Goal: Task Accomplishment & Management: Manage account settings

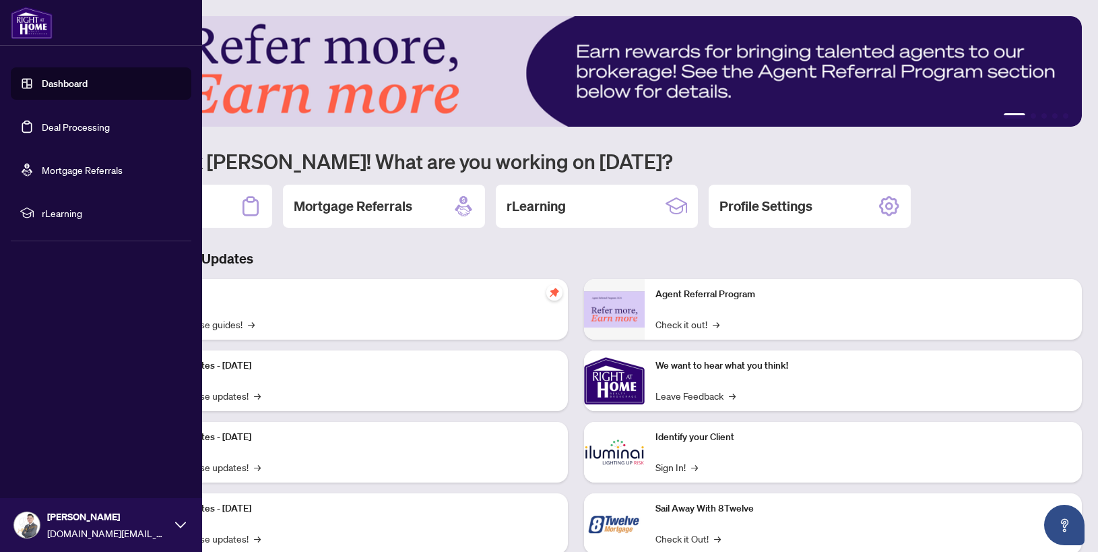
click at [42, 133] on link "Deal Processing" at bounding box center [76, 127] width 68 height 12
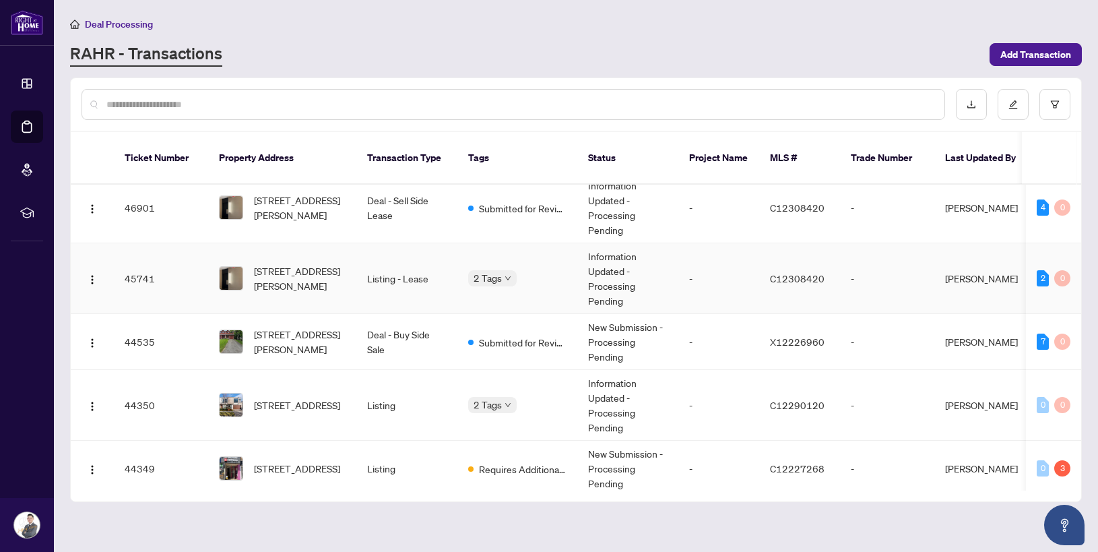
scroll to position [13, 0]
click at [424, 209] on td "Deal - Sell Side Lease" at bounding box center [406, 206] width 101 height 71
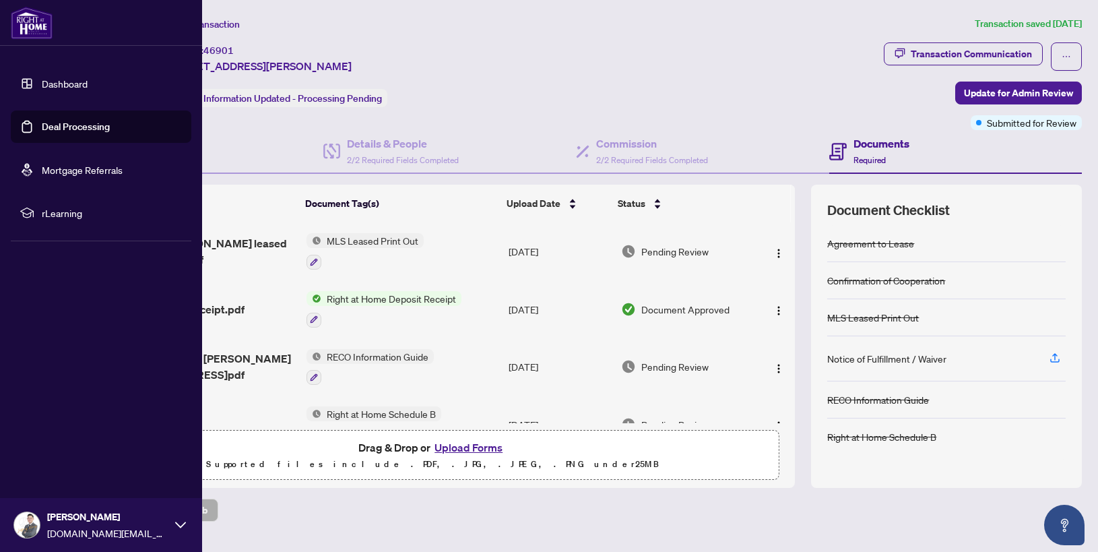
click at [42, 121] on link "Deal Processing" at bounding box center [76, 127] width 68 height 12
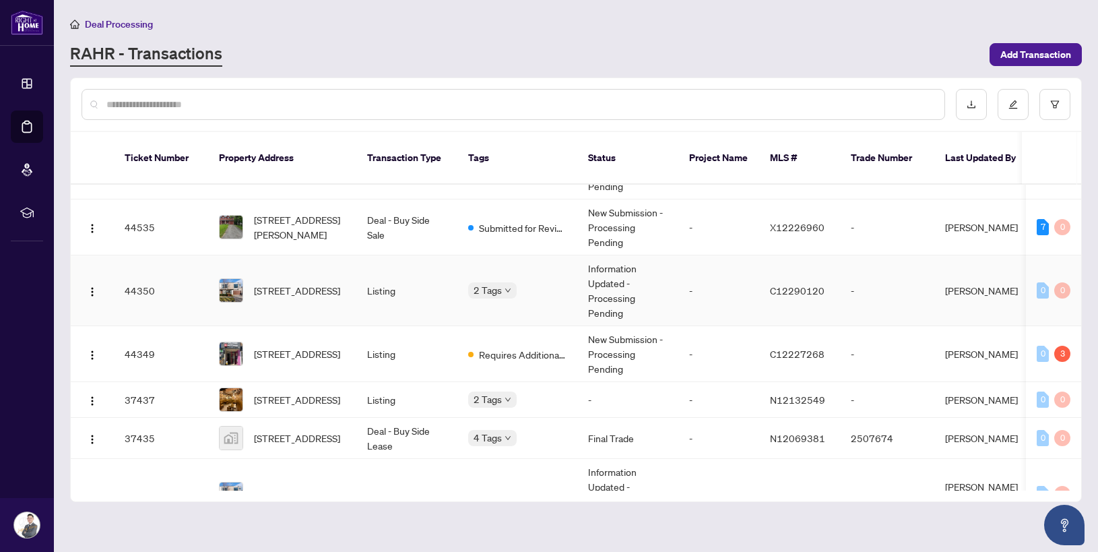
scroll to position [114, 0]
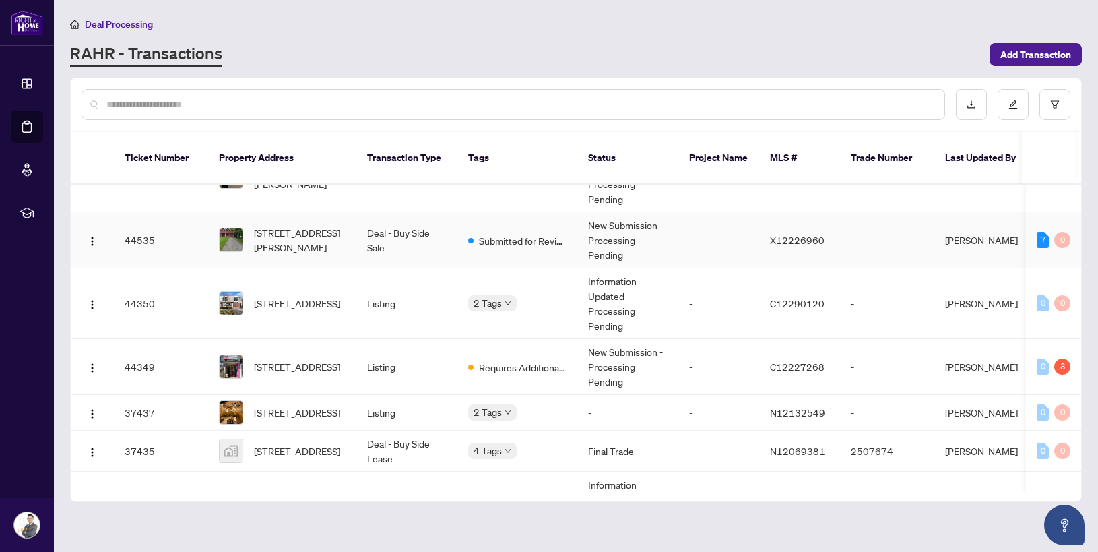
click at [432, 220] on td "Deal - Buy Side Sale" at bounding box center [406, 240] width 101 height 56
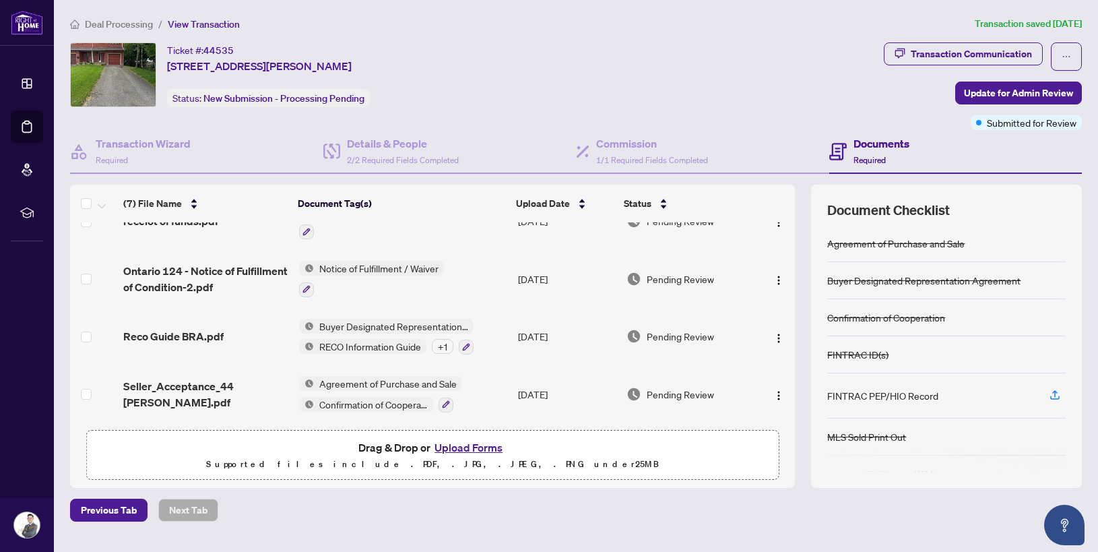
scroll to position [11, 0]
